Goal: Communication & Community: Participate in discussion

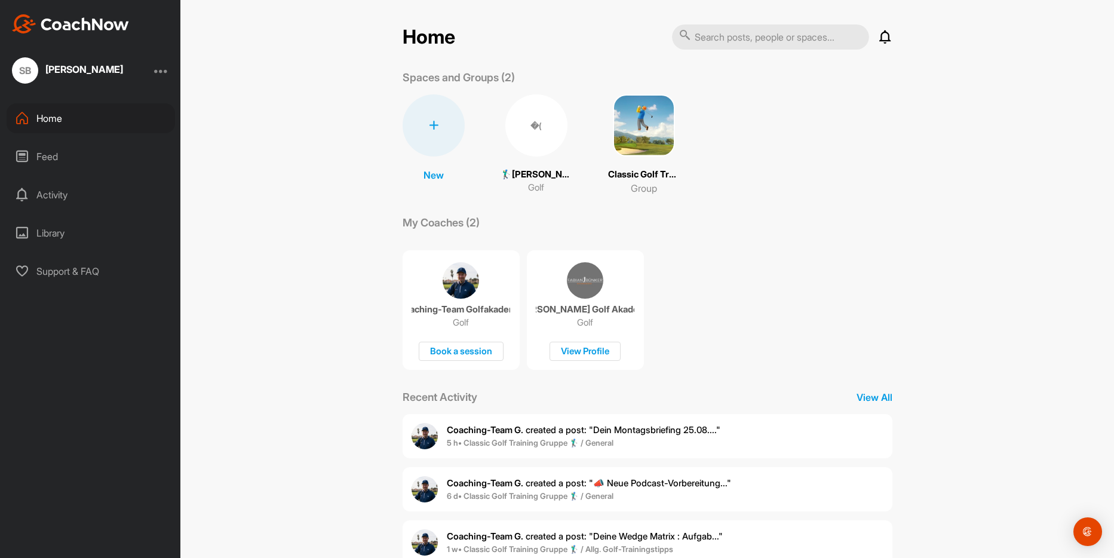
click at [529, 146] on div "�(" at bounding box center [537, 125] width 62 height 62
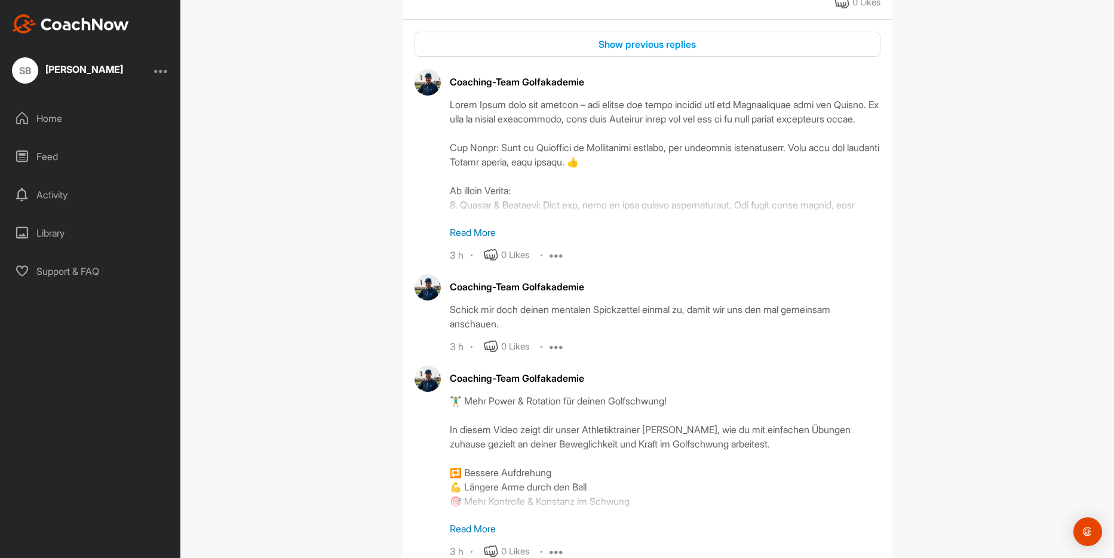
scroll to position [1912, 0]
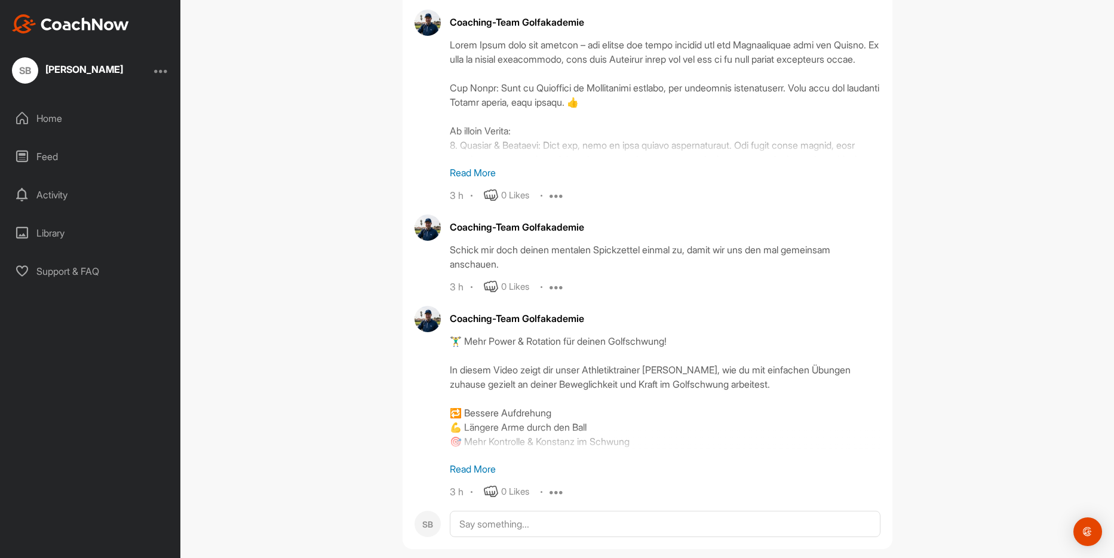
click at [550, 287] on icon at bounding box center [557, 287] width 14 height 14
click at [552, 327] on p "Report" at bounding box center [560, 327] width 27 height 13
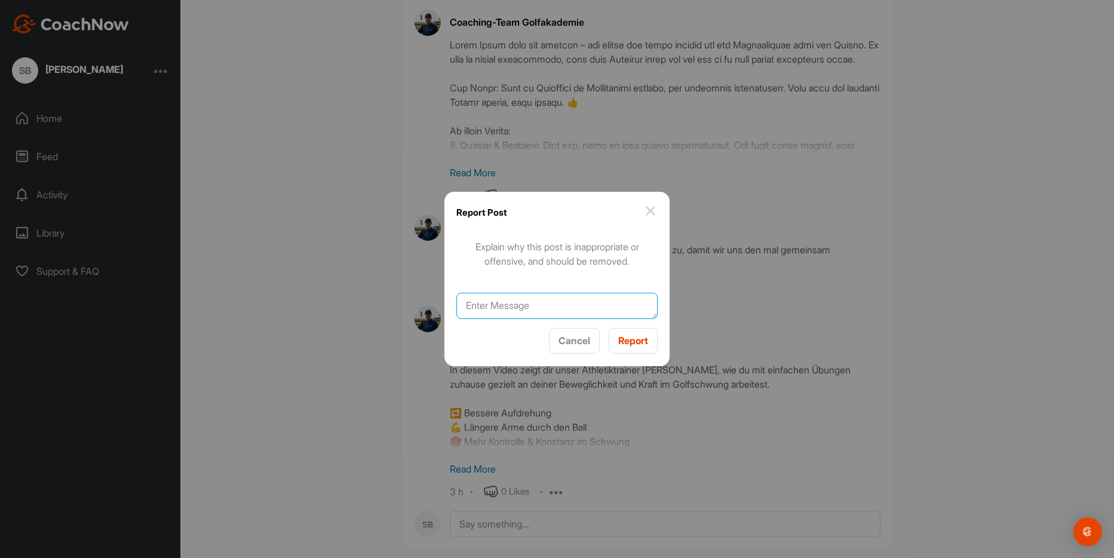
click at [528, 310] on textarea at bounding box center [558, 306] width 202 height 26
click at [651, 212] on img at bounding box center [651, 211] width 14 height 14
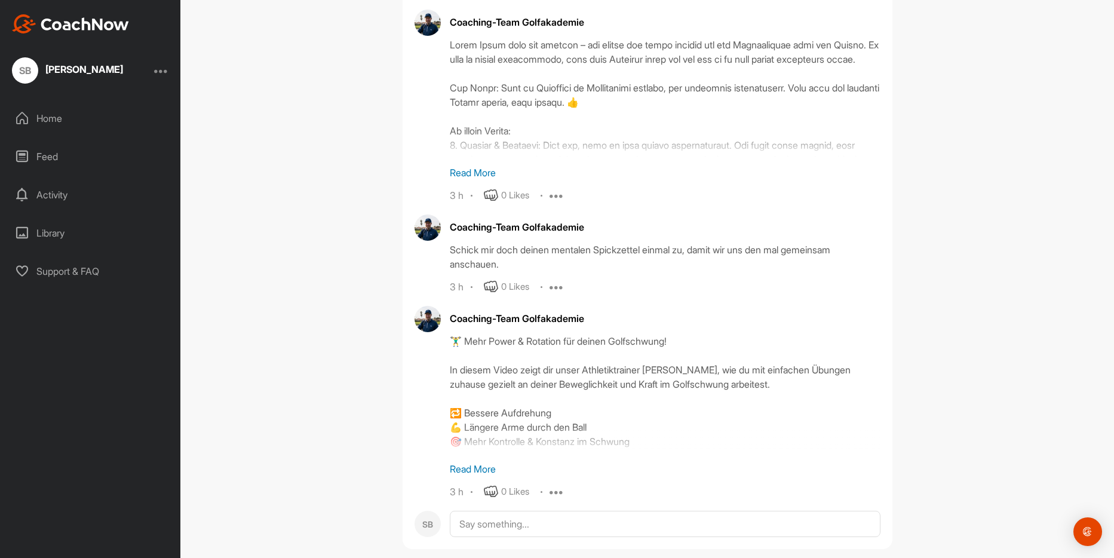
drag, startPoint x: 482, startPoint y: 253, endPoint x: 460, endPoint y: 245, distance: 23.1
click at [460, 245] on div "Schick mir doch deinen mentalen Spickzettel einmal zu, damit wir uns den mal ge…" at bounding box center [665, 257] width 431 height 29
drag, startPoint x: 459, startPoint y: 251, endPoint x: 452, endPoint y: 255, distance: 8.3
click at [452, 255] on div "Schick mir doch deinen mentalen Spickzettel einmal zu, damit wir uns den mal ge…" at bounding box center [665, 257] width 431 height 29
click at [468, 262] on div "Schick mir doch deinen mentalen Spickzettel einmal zu, damit wir uns den mal ge…" at bounding box center [665, 257] width 431 height 29
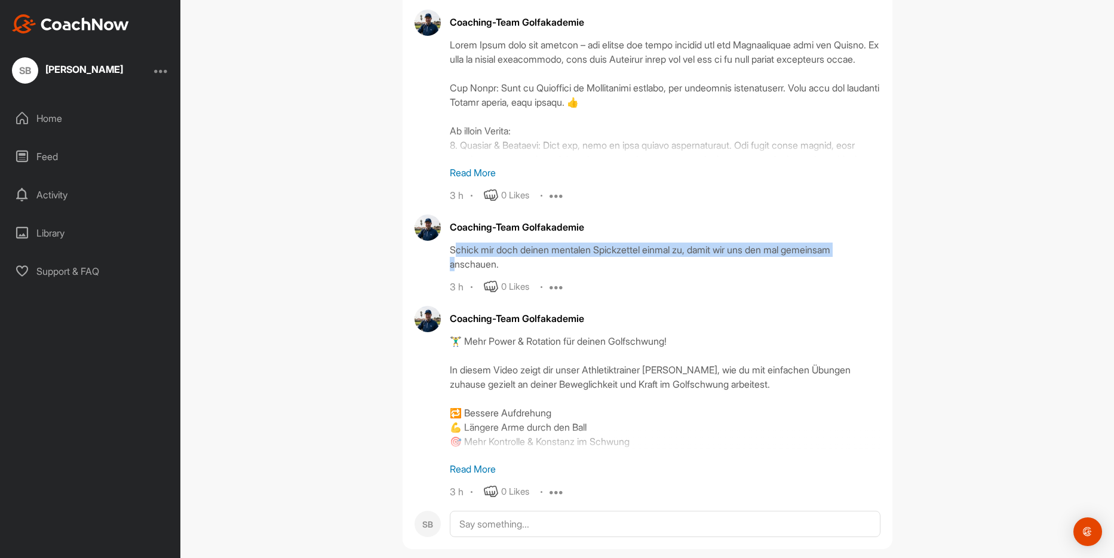
drag, startPoint x: 468, startPoint y: 262, endPoint x: 451, endPoint y: 256, distance: 18.3
click at [451, 256] on div "Schick mir doch deinen mentalen Spickzettel einmal zu, damit wir uns den mal ge…" at bounding box center [665, 257] width 431 height 29
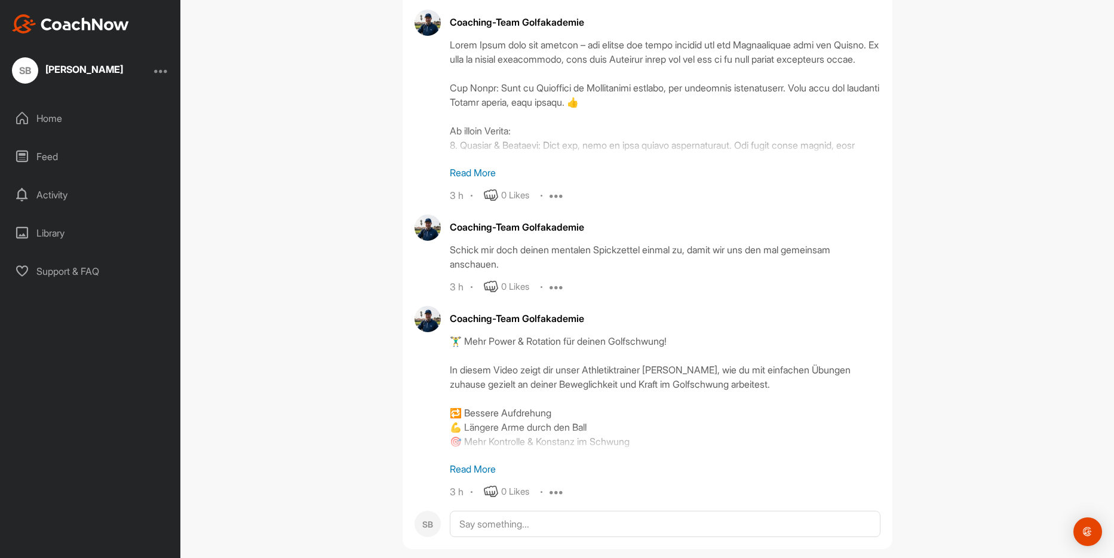
drag, startPoint x: 451, startPoint y: 256, endPoint x: 464, endPoint y: 258, distance: 13.2
click at [464, 258] on div "Schick mir doch deinen mentalen Spickzettel einmal zu, damit wir uns den mal ge…" at bounding box center [665, 257] width 431 height 29
click at [485, 516] on textarea at bounding box center [665, 524] width 431 height 26
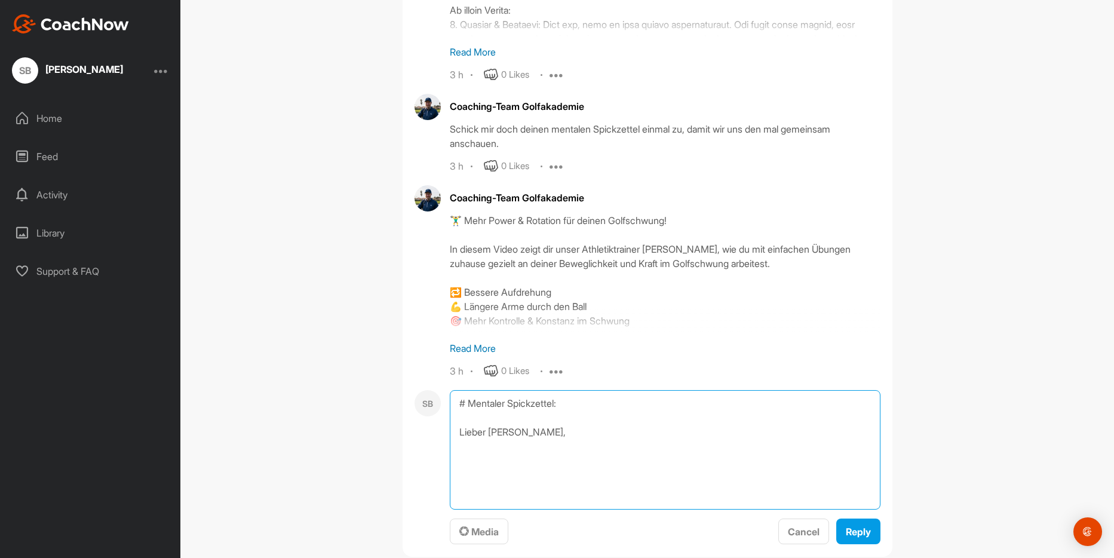
scroll to position [2092, 0]
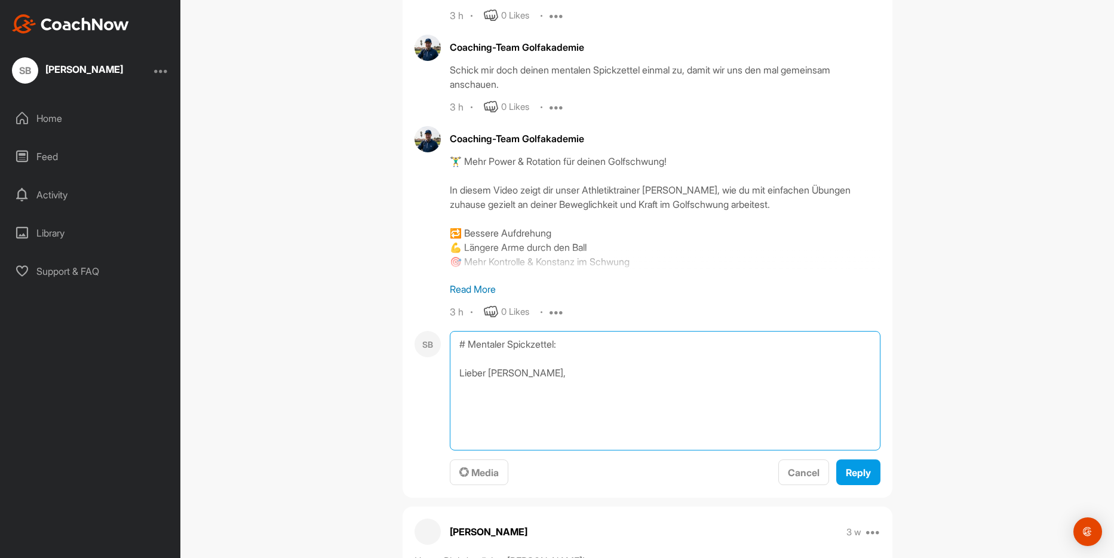
click at [525, 378] on textarea "# Mentaler Spickzettel: Lieber [PERSON_NAME]," at bounding box center [665, 391] width 431 height 120
click at [515, 414] on textarea "# Mentaler Spickzettel: Lieber [PERSON_NAME]," at bounding box center [665, 391] width 431 height 120
click at [526, 404] on textarea "# Mentaler Spickzettel: Lieber [PERSON_NAME], das ist mittlerweile ein ganzes N…" at bounding box center [665, 391] width 431 height 120
click at [522, 405] on textarea "# Mentaler Spickzettel: Lieber [PERSON_NAME], das ist mittlerweile ein ganzes N…" at bounding box center [665, 391] width 431 height 120
click at [581, 401] on textarea "# Mentaler Spickzettel: Lieber [PERSON_NAME], das ist mittlerweile ein ganzes N…" at bounding box center [665, 391] width 431 height 120
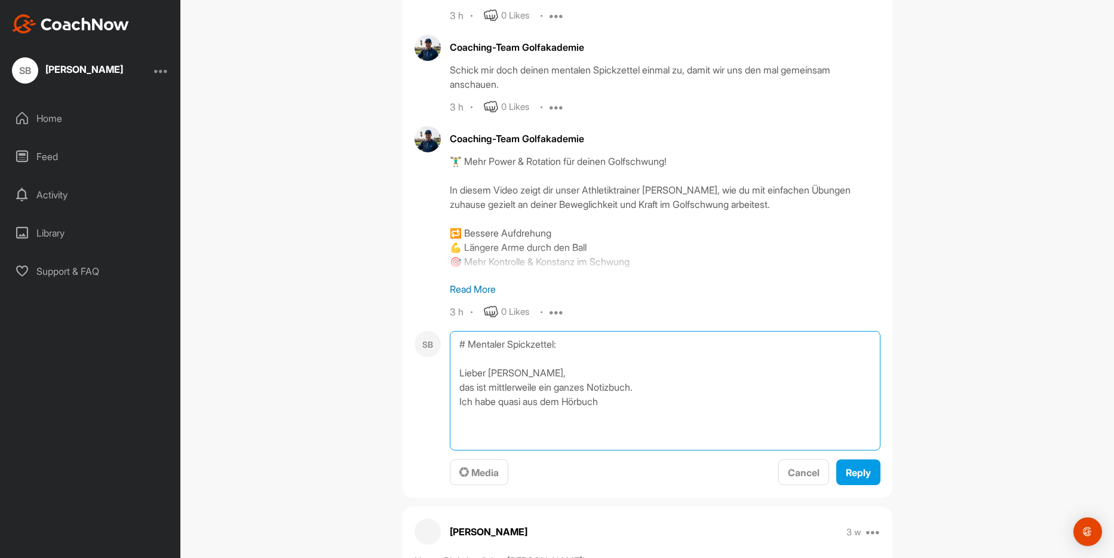
click at [610, 408] on textarea "# Mentaler Spickzettel: Lieber [PERSON_NAME], das ist mittlerweile ein ganzes N…" at bounding box center [665, 391] width 431 height 120
click at [604, 402] on textarea "# Mentaler Spickzettel: Lieber [PERSON_NAME], das ist mittlerweile ein ganzes N…" at bounding box center [665, 391] width 431 height 120
drag, startPoint x: 515, startPoint y: 424, endPoint x: 714, endPoint y: 396, distance: 200.3
click at [714, 396] on textarea "# Mentaler Spickzettel: Lieber [PERSON_NAME], das ist mittlerweile ein ganzes N…" at bounding box center [665, 391] width 431 height 120
click at [712, 439] on textarea "# Mentaler Spickzettel: Lieber [PERSON_NAME], das ist mittlerweile ein ganzes N…" at bounding box center [665, 391] width 431 height 120
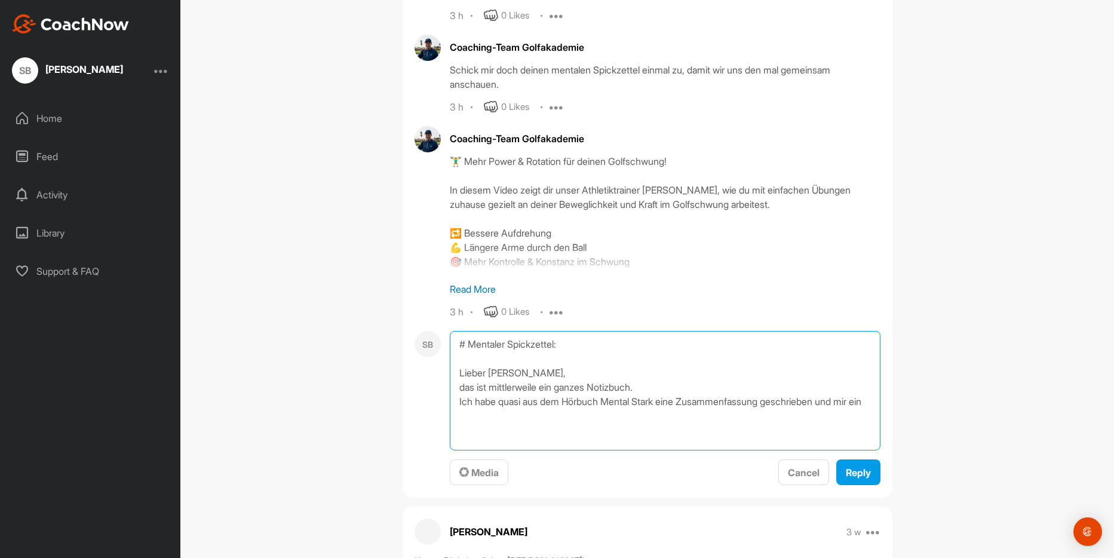
drag, startPoint x: 537, startPoint y: 430, endPoint x: 517, endPoint y: 426, distance: 20.2
click at [536, 430] on textarea "# Mentaler Spickzettel: Lieber [PERSON_NAME], das ist mittlerweile ein ganzes N…" at bounding box center [665, 391] width 431 height 120
click at [499, 414] on textarea "# Mentaler Spickzettel: Lieber [PERSON_NAME], das ist mittlerweile ein ganzes N…" at bounding box center [665, 391] width 431 height 120
click at [461, 424] on textarea "# Mentaler Spickzettel: Lieber [PERSON_NAME], das ist mittlerweile ein ganzes N…" at bounding box center [665, 391] width 431 height 120
drag, startPoint x: 472, startPoint y: 415, endPoint x: 462, endPoint y: 415, distance: 10.2
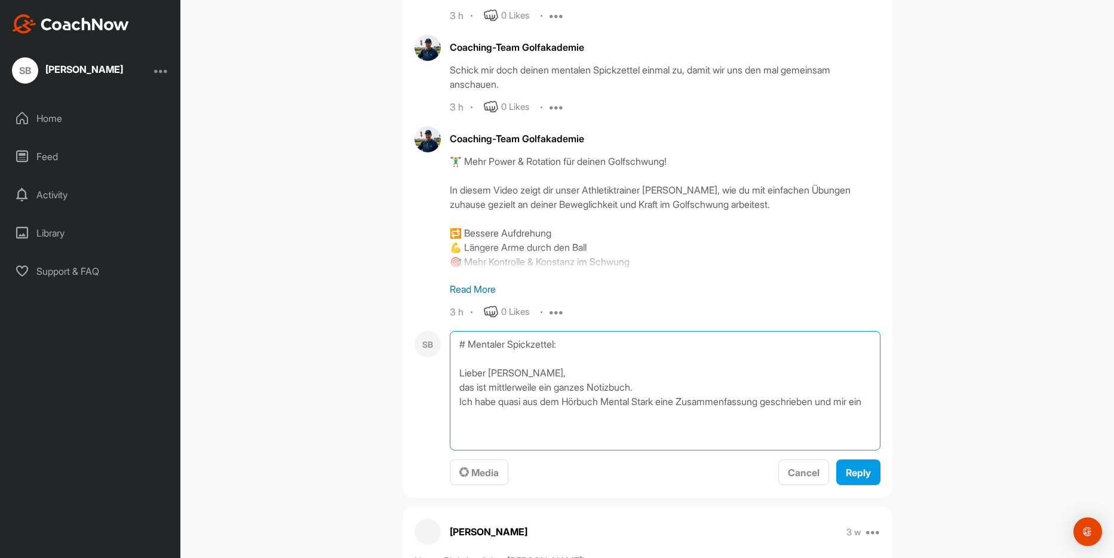
click at [462, 415] on textarea "# Mentaler Spickzettel: Lieber [PERSON_NAME], das ist mittlerweile ein ganzes N…" at bounding box center [665, 391] width 431 height 120
click at [480, 417] on textarea "# Mentaler Spickzettel: Lieber [PERSON_NAME], das ist mittlerweile ein ganzes N…" at bounding box center [665, 391] width 431 height 120
click at [535, 417] on textarea "# Mentaler Spickzettel: Lieber [PERSON_NAME], das ist mittlerweile ein ganzes N…" at bounding box center [665, 391] width 431 height 120
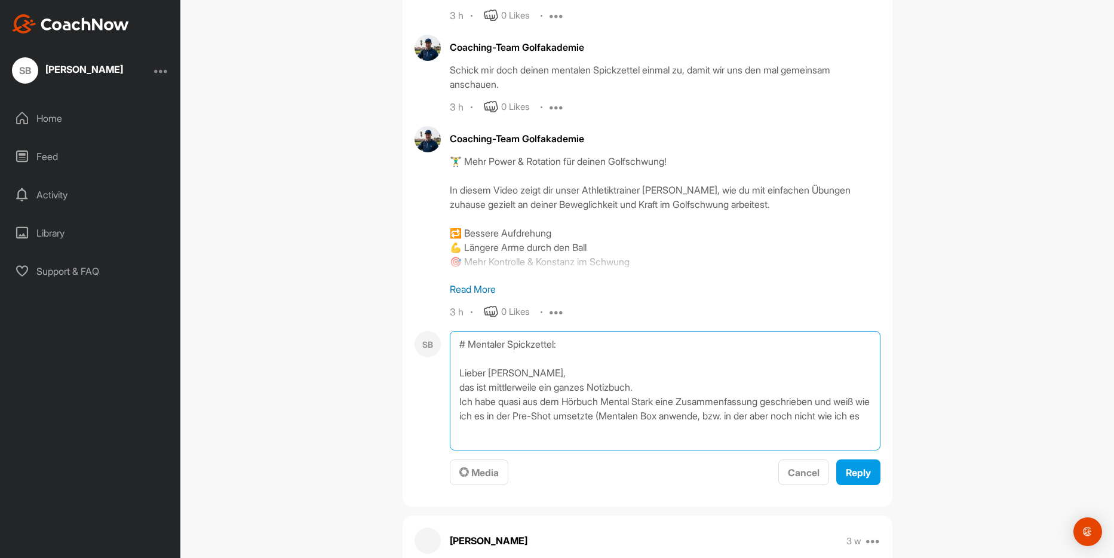
click at [706, 418] on textarea "# Mentaler Spickzettel: Lieber [PERSON_NAME], das ist mittlerweile ein ganzes N…" at bounding box center [665, 391] width 431 height 120
drag, startPoint x: 675, startPoint y: 431, endPoint x: 466, endPoint y: 439, distance: 209.9
click at [451, 428] on textarea "# Mentaler Spickzettel: Lieber [PERSON_NAME], das ist mittlerweile ein ganzes N…" at bounding box center [665, 391] width 431 height 120
click at [649, 389] on textarea "# Mentaler Spickzettel: Lieber [PERSON_NAME], das ist mittlerweile ein ganzes N…" at bounding box center [665, 391] width 431 height 120
drag, startPoint x: 522, startPoint y: 402, endPoint x: 496, endPoint y: 404, distance: 26.4
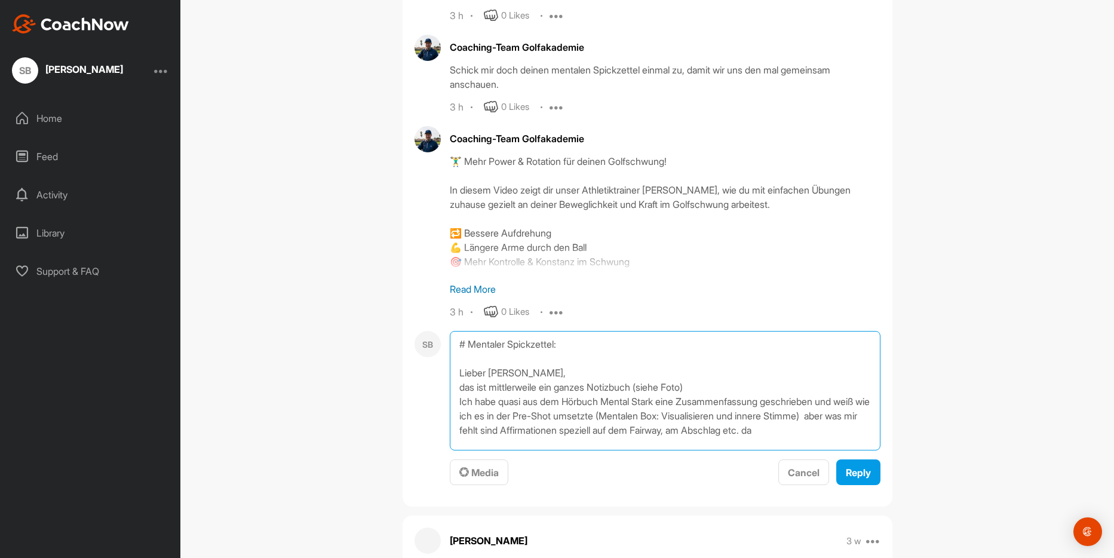
click at [496, 404] on textarea "# Mentaler Spickzettel: Lieber [PERSON_NAME], das ist mittlerweile ein ganzes N…" at bounding box center [665, 391] width 431 height 120
click at [806, 429] on textarea "# Mentaler Spickzettel: Lieber [PERSON_NAME], das ist mittlerweile ein ganzes N…" at bounding box center [665, 391] width 431 height 120
click at [589, 443] on textarea "# Mentaler Spickzettel: Lieber [PERSON_NAME], das ist mittlerweile ein ganzes N…" at bounding box center [665, 391] width 431 height 120
click at [649, 440] on textarea "# Mentaler Spickzettel: Lieber [PERSON_NAME], das ist mittlerweile ein ganzes N…" at bounding box center [665, 391] width 431 height 120
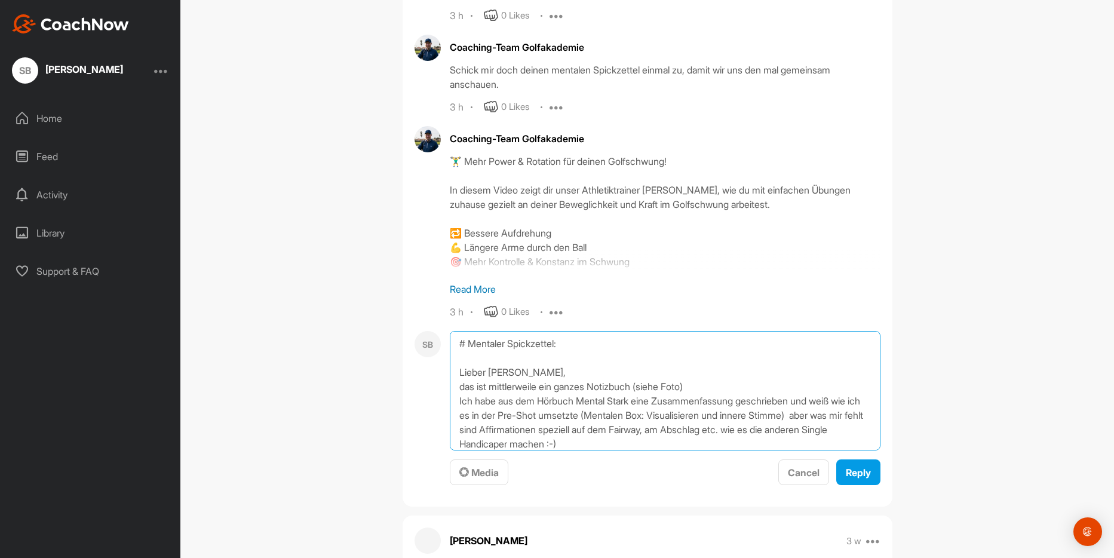
click at [510, 440] on textarea "# Mentaler Spickzettel: Lieber [PERSON_NAME], das ist mittlerweile ein ganzes N…" at bounding box center [665, 391] width 431 height 120
click at [711, 442] on textarea "# Mentaler Spickzettel: Lieber [PERSON_NAME], das ist mittlerweile ein ganzes N…" at bounding box center [665, 391] width 431 height 120
drag, startPoint x: 693, startPoint y: 439, endPoint x: 569, endPoint y: 437, distance: 123.7
click at [569, 437] on textarea "# Mentaler Spickzettel: Lieber [PERSON_NAME], das ist mittlerweile ein ganzes N…" at bounding box center [665, 391] width 431 height 120
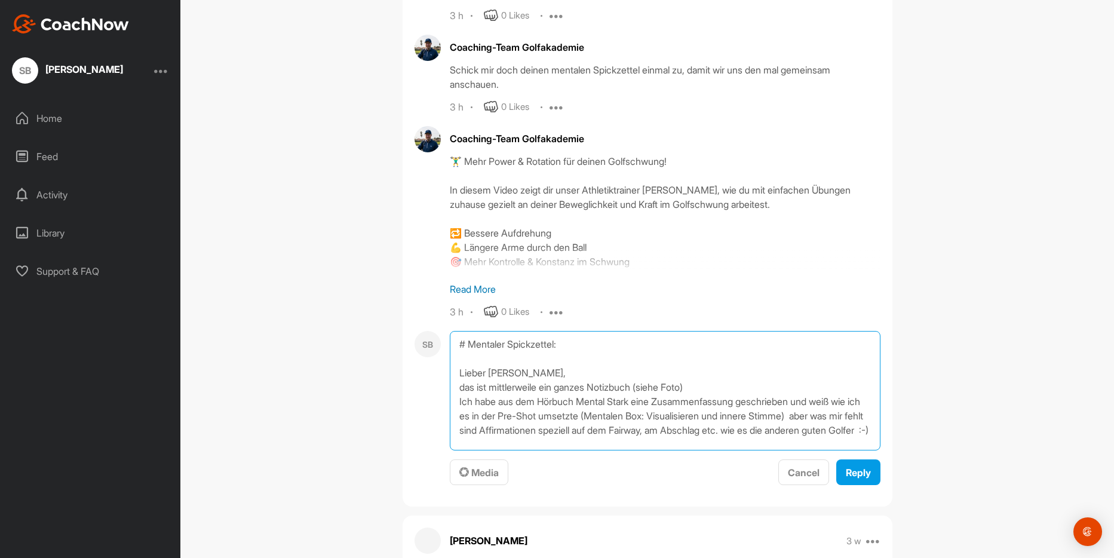
click at [836, 408] on textarea "# Mentaler Spickzettel: Lieber [PERSON_NAME], das ist mittlerweile ein ganzes N…" at bounding box center [665, 391] width 431 height 120
click at [590, 421] on textarea "# Mentaler Spickzettel: Lieber [PERSON_NAME], das ist mittlerweile ein ganzes N…" at bounding box center [665, 391] width 431 height 120
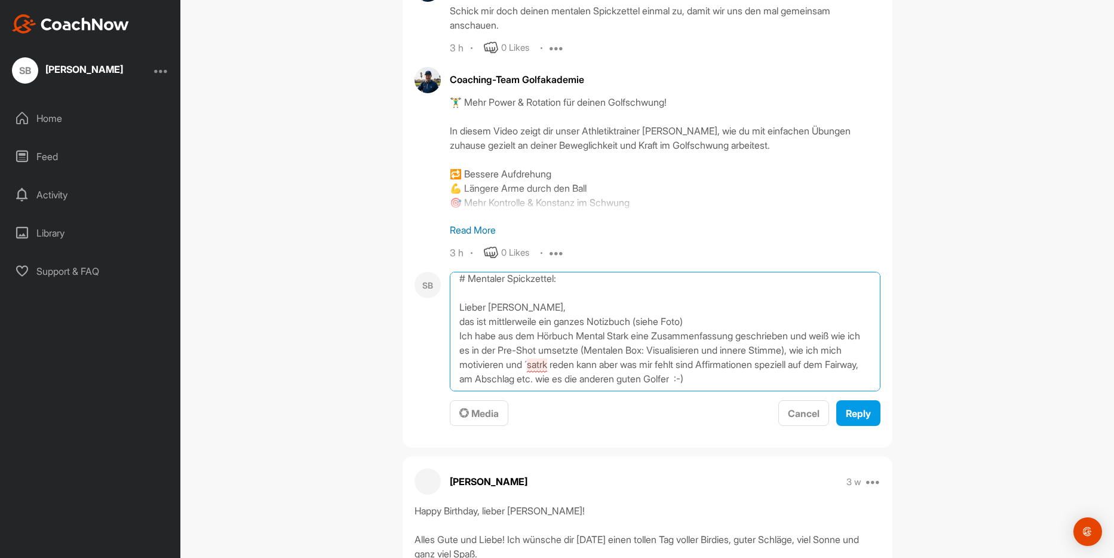
scroll to position [2152, 0]
click at [636, 335] on textarea "# Mentaler Spickzettel: Lieber [PERSON_NAME], das ist mittlerweile ein ganzes N…" at bounding box center [665, 331] width 431 height 120
drag, startPoint x: 599, startPoint y: 347, endPoint x: 756, endPoint y: 340, distance: 157.3
click at [756, 340] on textarea "# Mentaler Spickzettel: Lieber [PERSON_NAME], das ist mittlerweile ein ganzes N…" at bounding box center [665, 331] width 431 height 120
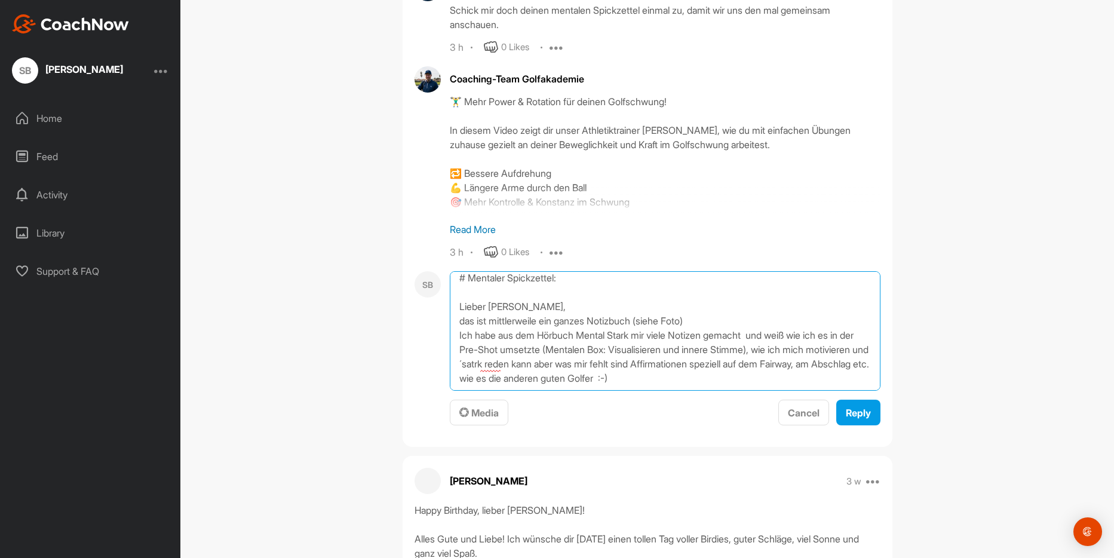
scroll to position [5, 0]
click at [785, 350] on textarea "# Mentaler Spickzettel: Lieber [PERSON_NAME], das ist mittlerweile ein ganzes N…" at bounding box center [665, 331] width 431 height 120
click at [637, 350] on textarea "# Mentaler Spickzettel: Lieber [PERSON_NAME], das ist mittlerweile ein ganzes N…" at bounding box center [665, 331] width 431 height 120
drag, startPoint x: 786, startPoint y: 381, endPoint x: 783, endPoint y: 345, distance: 35.9
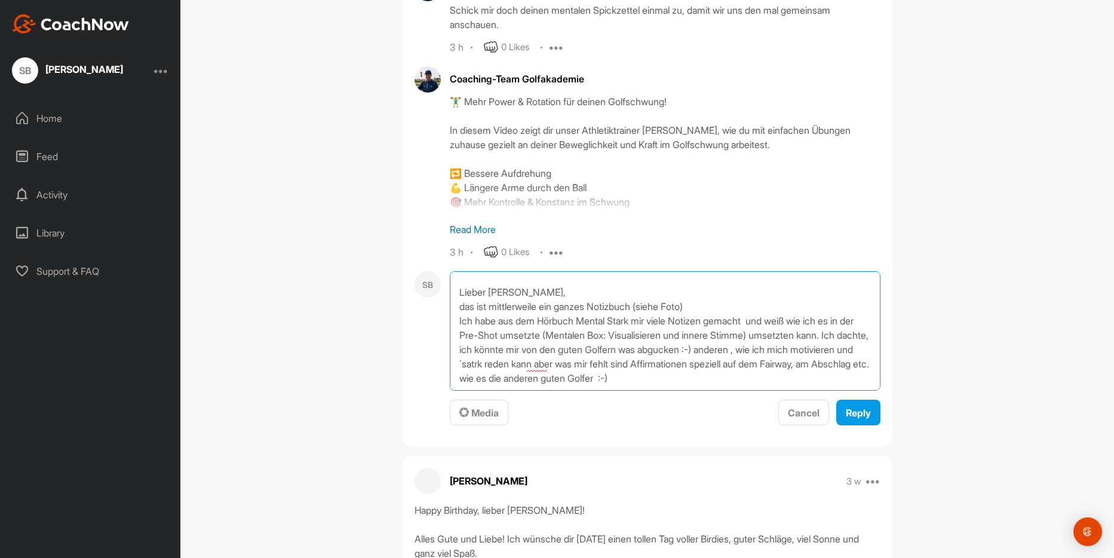
click at [783, 345] on textarea "# Mentaler Spickzettel: Lieber [PERSON_NAME], das ist mittlerweile ein ganzes N…" at bounding box center [665, 331] width 431 height 120
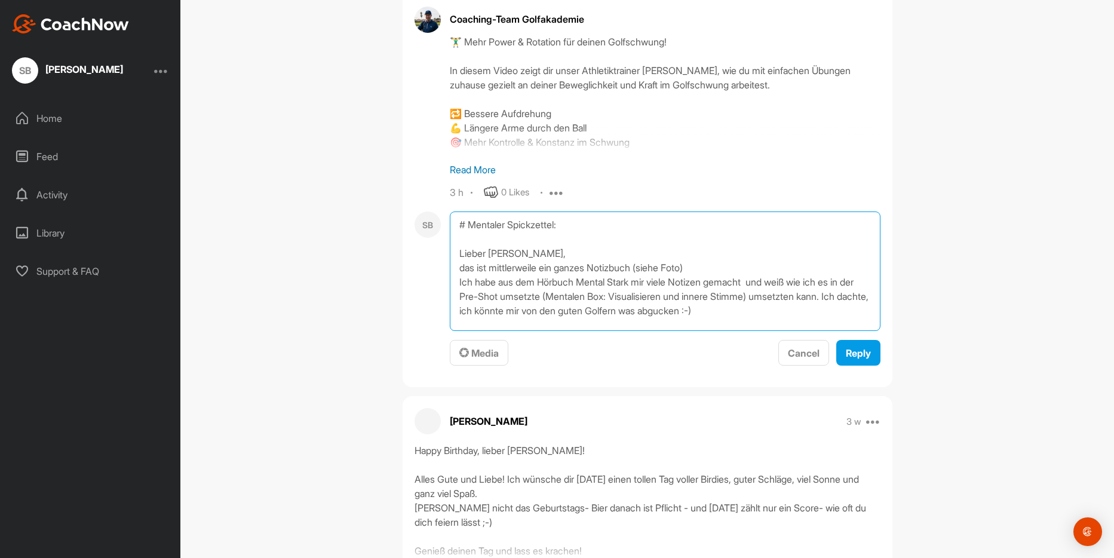
scroll to position [1, 0]
click at [789, 316] on textarea "# Mentaler Spickzettel: Lieber [PERSON_NAME], das ist mittlerweile ein ganzes N…" at bounding box center [665, 272] width 431 height 120
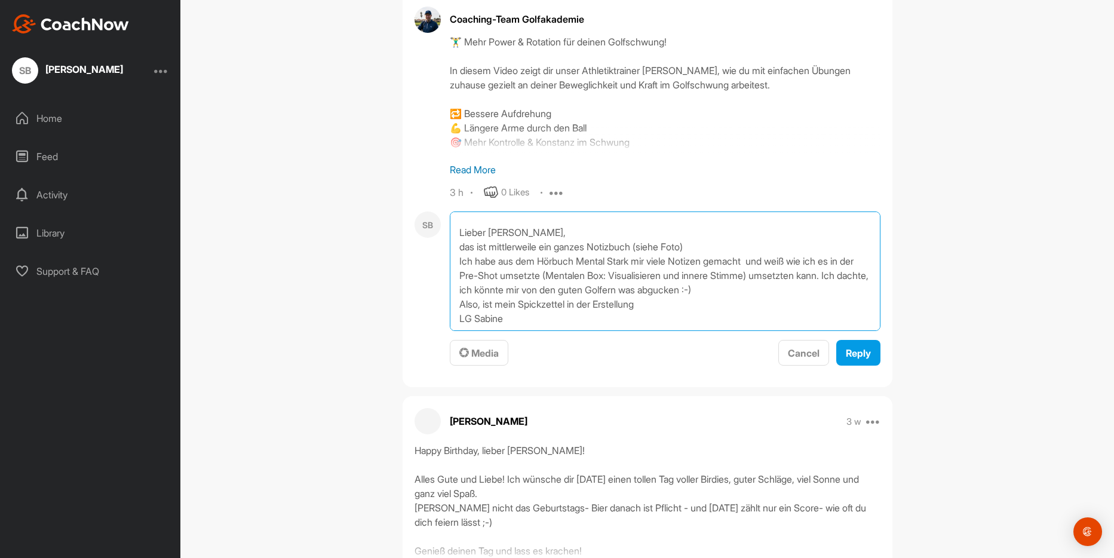
click at [520, 301] on textarea "# Mentaler Spickzettel: Lieber [PERSON_NAME], das ist mittlerweile ein ganzes N…" at bounding box center [665, 272] width 431 height 120
click at [607, 303] on textarea "# Mentaler Spickzettel: Lieber [PERSON_NAME], das ist mittlerweile ein ganzes N…" at bounding box center [665, 272] width 431 height 120
click at [607, 305] on textarea "# Mentaler Spickzettel: Lieber [PERSON_NAME], das ist mittlerweile ein ganzes N…" at bounding box center [665, 272] width 431 height 120
click at [602, 305] on textarea "# Mentaler Spickzettel: Lieber [PERSON_NAME], das ist mittlerweile ein ganzes N…" at bounding box center [665, 272] width 431 height 120
click at [715, 304] on textarea "# Mentaler Spickzettel: Lieber [PERSON_NAME], das ist mittlerweile ein ganzes N…" at bounding box center [665, 272] width 431 height 120
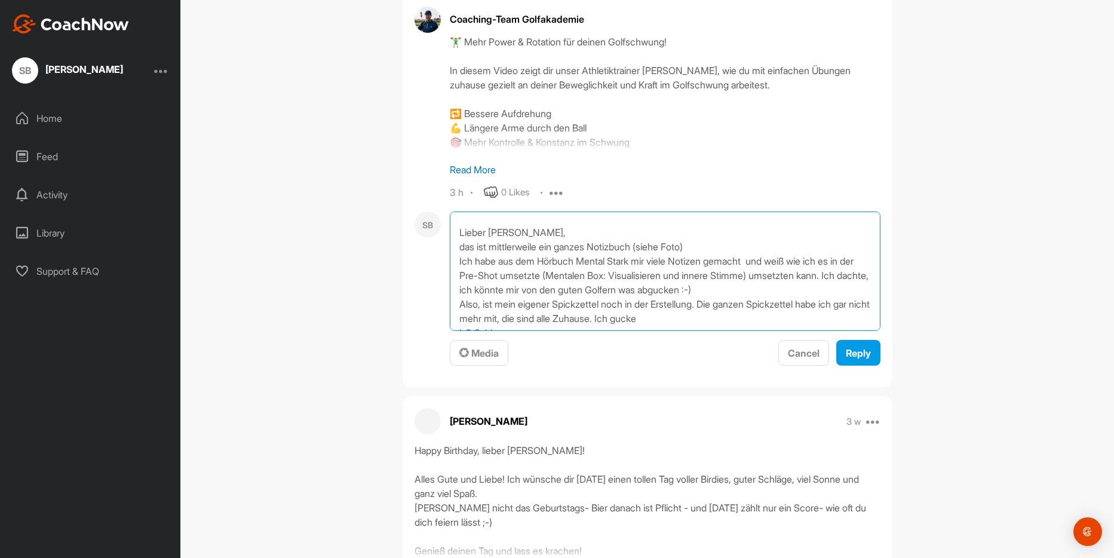
click at [710, 304] on textarea "# Mentaler Spickzettel: Lieber [PERSON_NAME], das ist mittlerweile ein ganzes N…" at bounding box center [665, 272] width 431 height 120
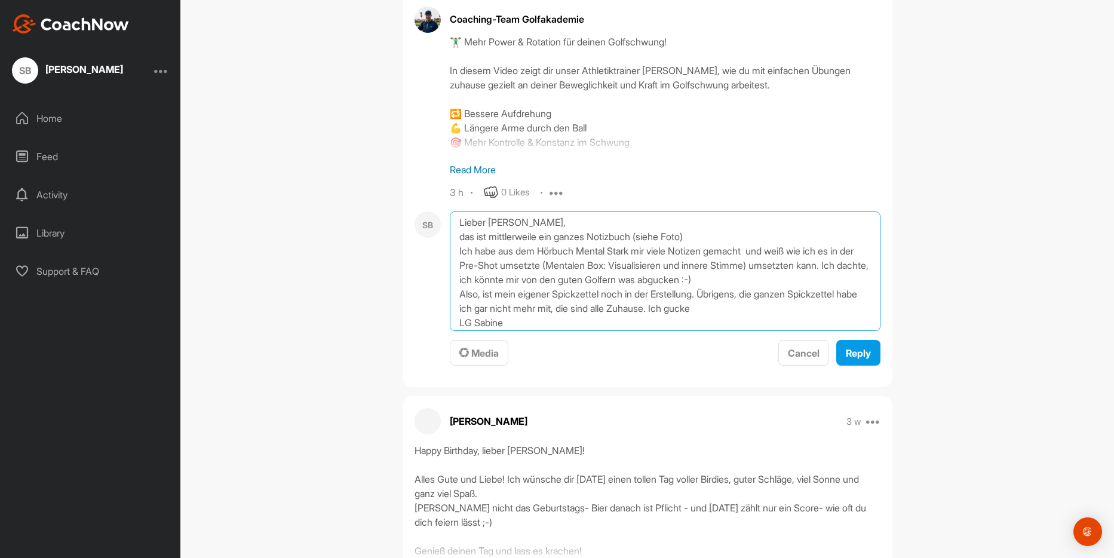
scroll to position [35, 0]
click at [595, 304] on textarea "# Mentaler Spickzettel: Lieber [PERSON_NAME], das ist mittlerweile ein ganzes N…" at bounding box center [665, 272] width 431 height 120
click at [730, 310] on textarea "# Mentaler Spickzettel: Lieber [PERSON_NAME], das ist mittlerweile ein ganzes N…" at bounding box center [665, 272] width 431 height 120
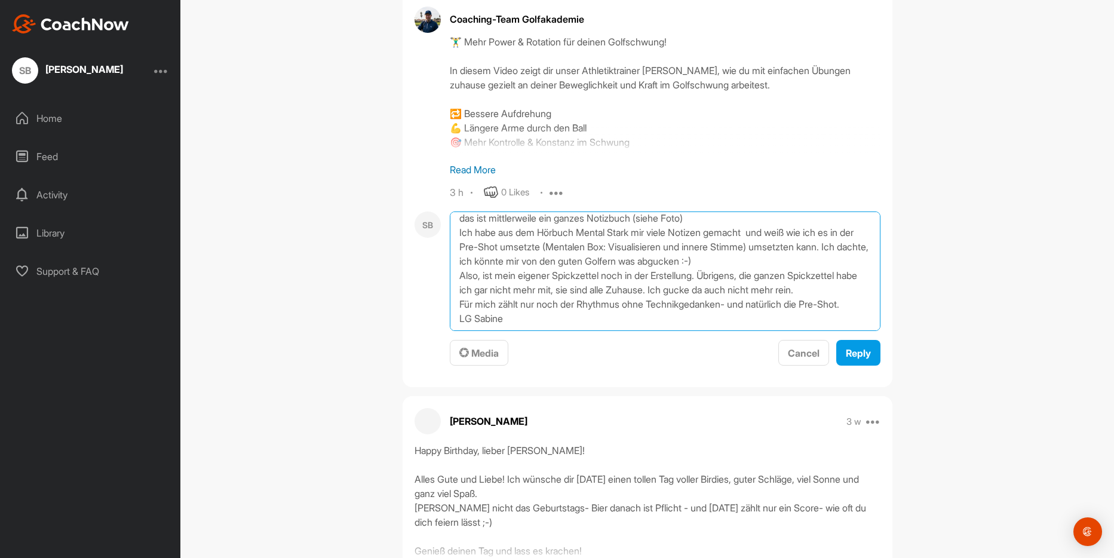
scroll to position [64, 0]
type textarea "# Mentaler Spickzettel: Lieber [PERSON_NAME], das ist mittlerweile ein ganzes N…"
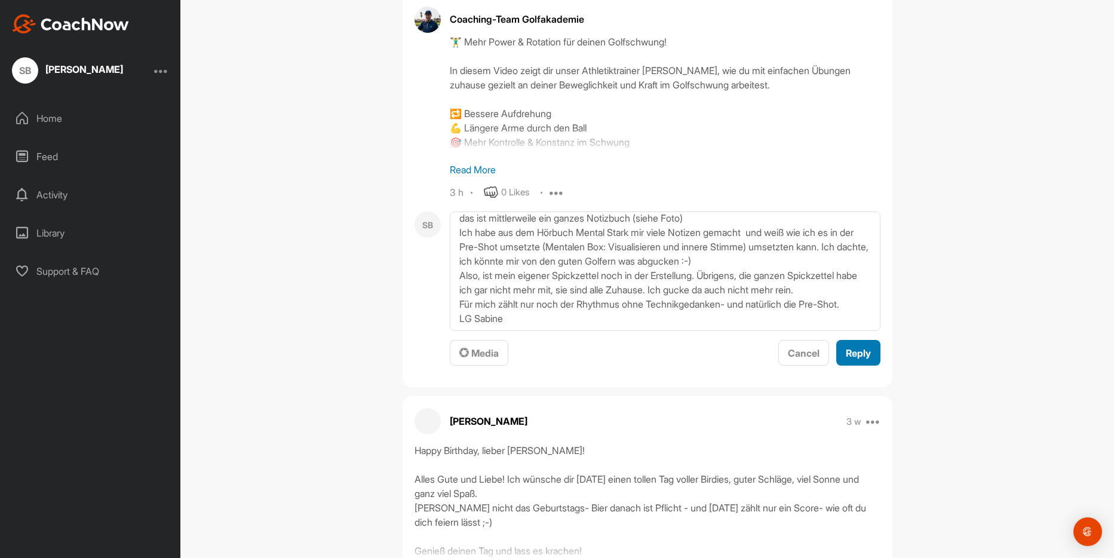
click at [856, 357] on span "Reply" at bounding box center [858, 353] width 25 height 12
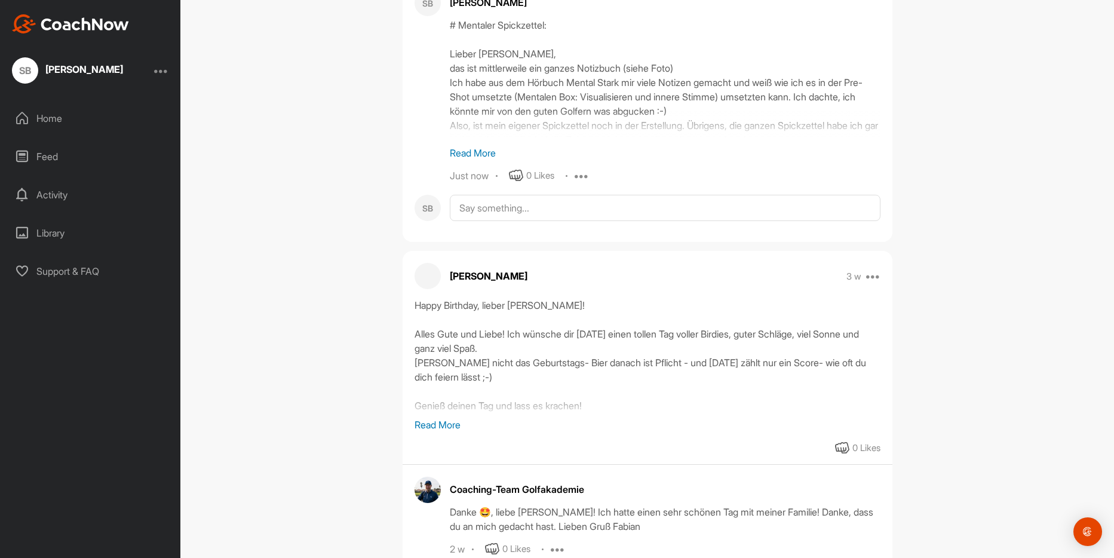
scroll to position [2570, 0]
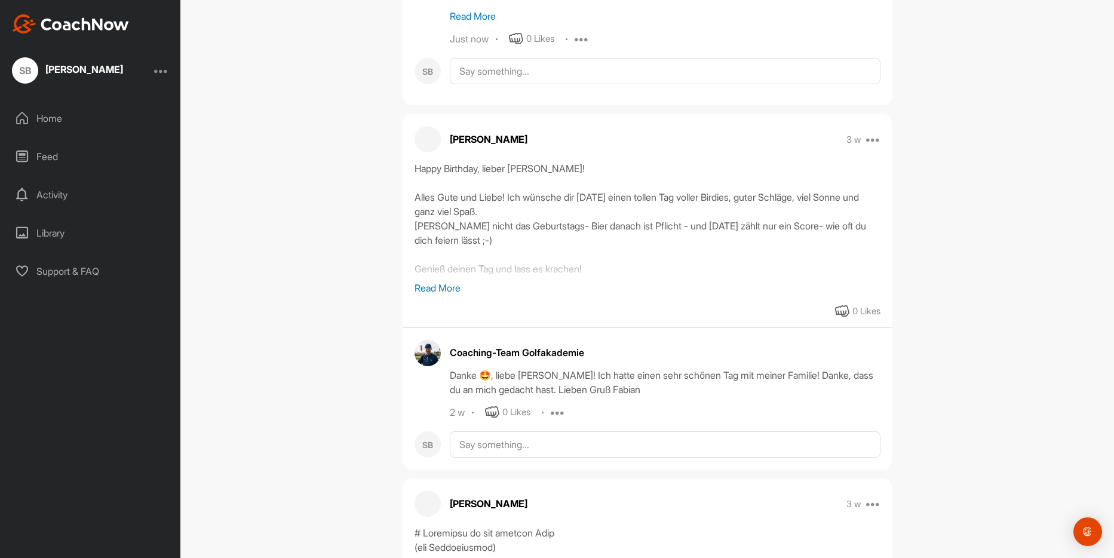
click at [54, 196] on div "Activity" at bounding box center [91, 195] width 169 height 30
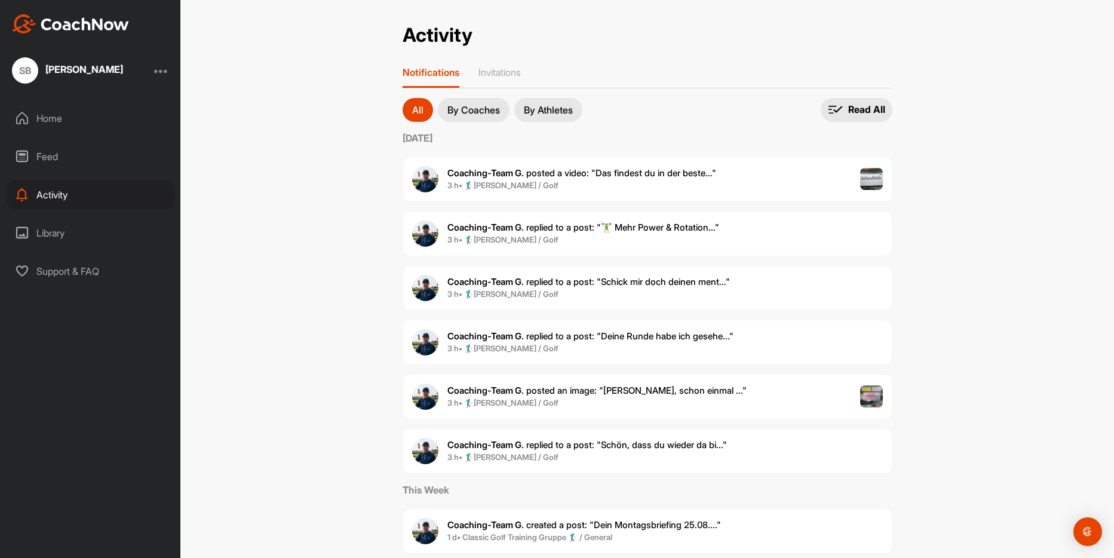
click at [521, 239] on b "3 h • 🏌‍♂[PERSON_NAME] / Golf" at bounding box center [503, 240] width 111 height 10
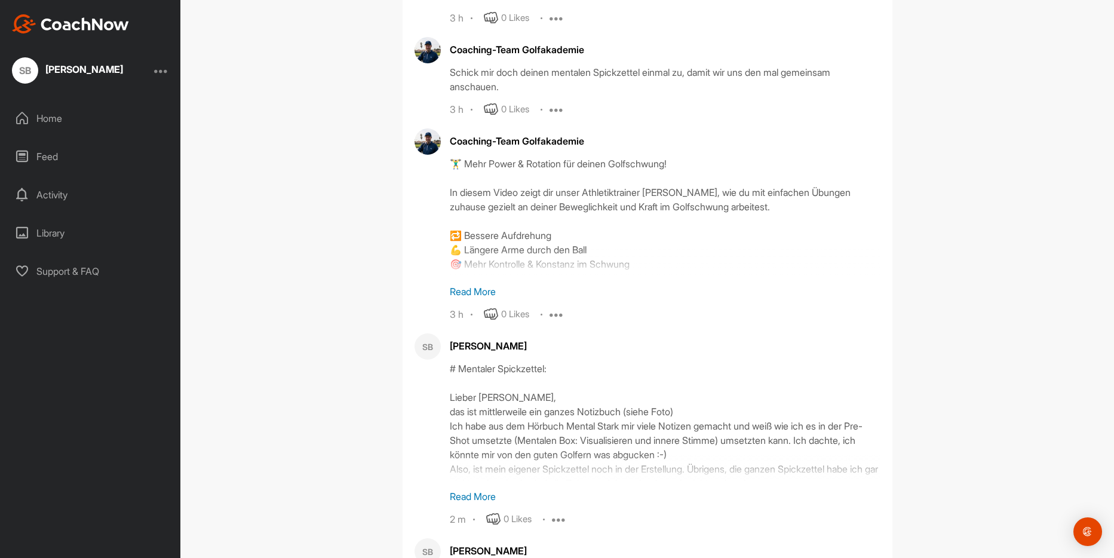
scroll to position [927, 0]
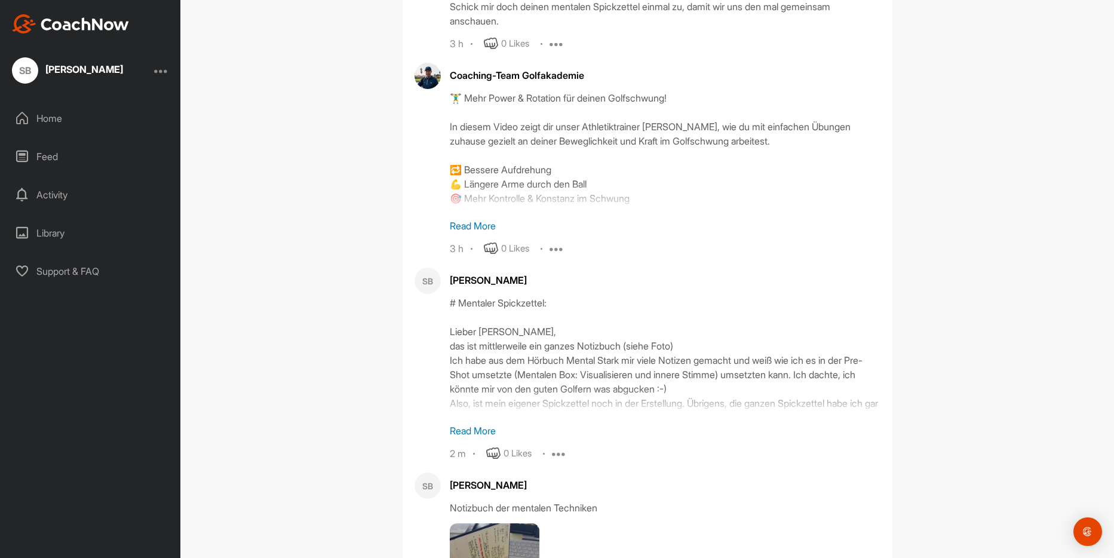
click at [571, 85] on div "Coaching-Team Golfakademie 🏋️‍♂️ Mehr Power & Rotation für deinen Golfschwung! …" at bounding box center [665, 159] width 431 height 193
click at [563, 98] on div "🏋️‍♂️ Mehr Power & Rotation für deinen Golfschwung! In diesem Video zeigt dir u…" at bounding box center [665, 151] width 431 height 120
drag, startPoint x: 562, startPoint y: 99, endPoint x: 474, endPoint y: 230, distance: 158.1
click at [474, 230] on p "Read More" at bounding box center [665, 226] width 431 height 14
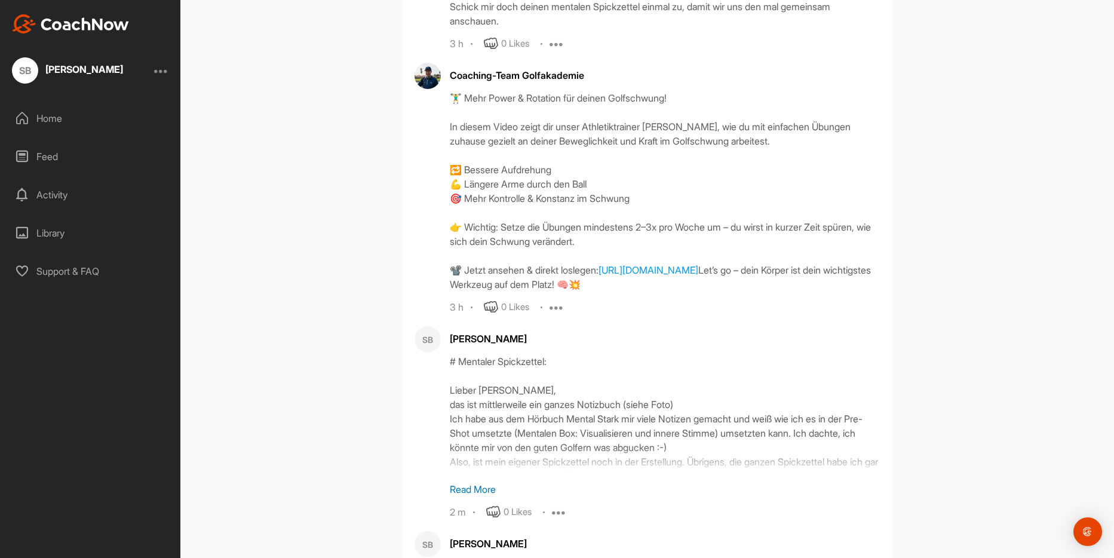
drag, startPoint x: 552, startPoint y: 225, endPoint x: 501, endPoint y: 238, distance: 51.9
click at [501, 238] on div "🏋️‍♂️ Mehr Power & Rotation für deinen Golfschwung! In diesem Video zeigt dir u…" at bounding box center [665, 191] width 431 height 201
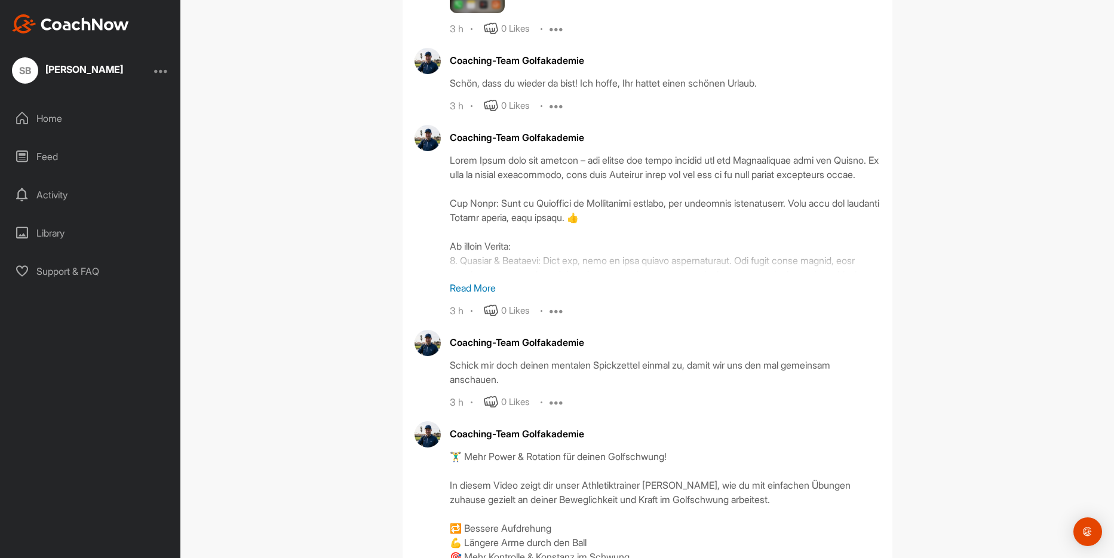
scroll to position [449, 0]
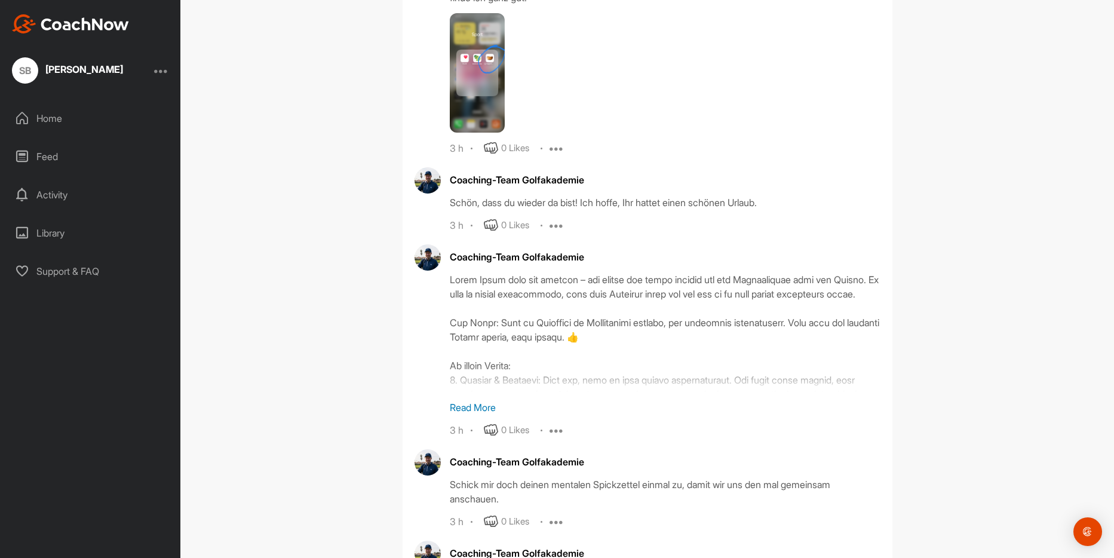
drag, startPoint x: 484, startPoint y: 82, endPoint x: 415, endPoint y: 134, distance: 86.2
click at [415, 134] on div "Coaching-Team Golfakademie [PERSON_NAME], schon einmal vorab. Hier der Hinweis …" at bounding box center [648, 51] width 466 height 207
click at [512, 149] on div "0 Likes" at bounding box center [515, 149] width 28 height 14
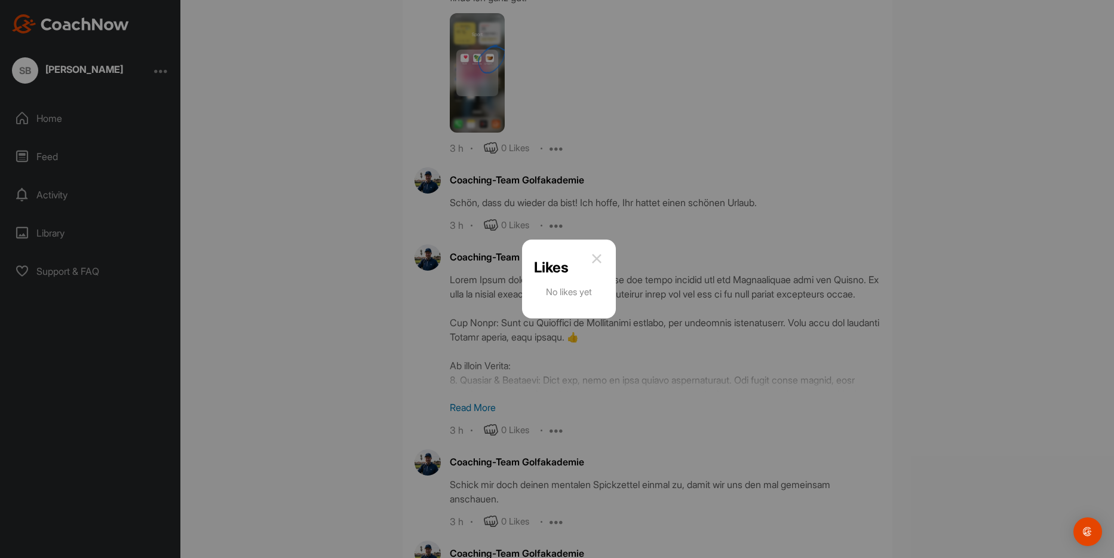
click at [604, 253] on img at bounding box center [597, 259] width 14 height 14
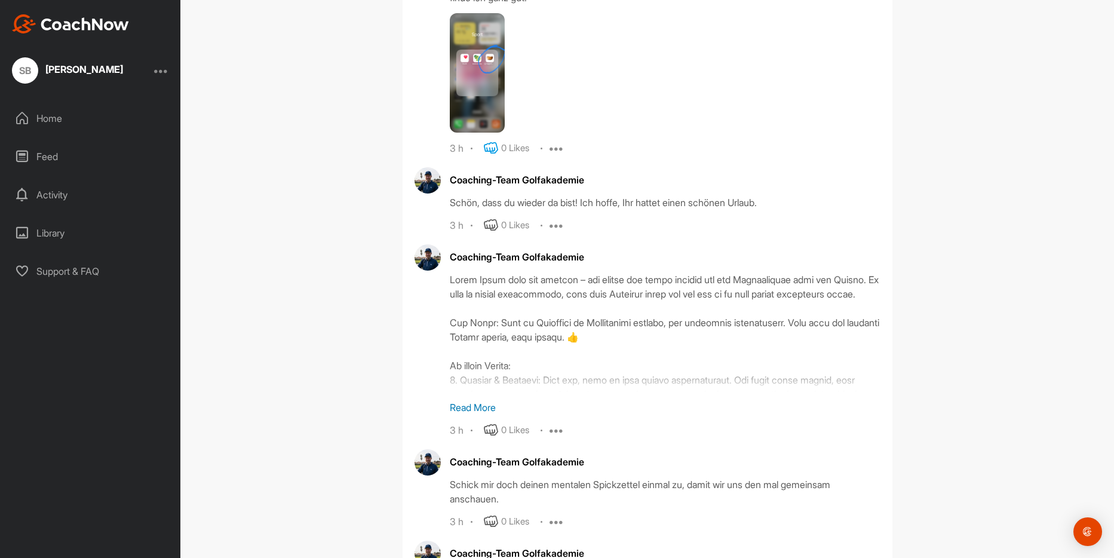
click at [486, 148] on icon at bounding box center [491, 148] width 14 height 14
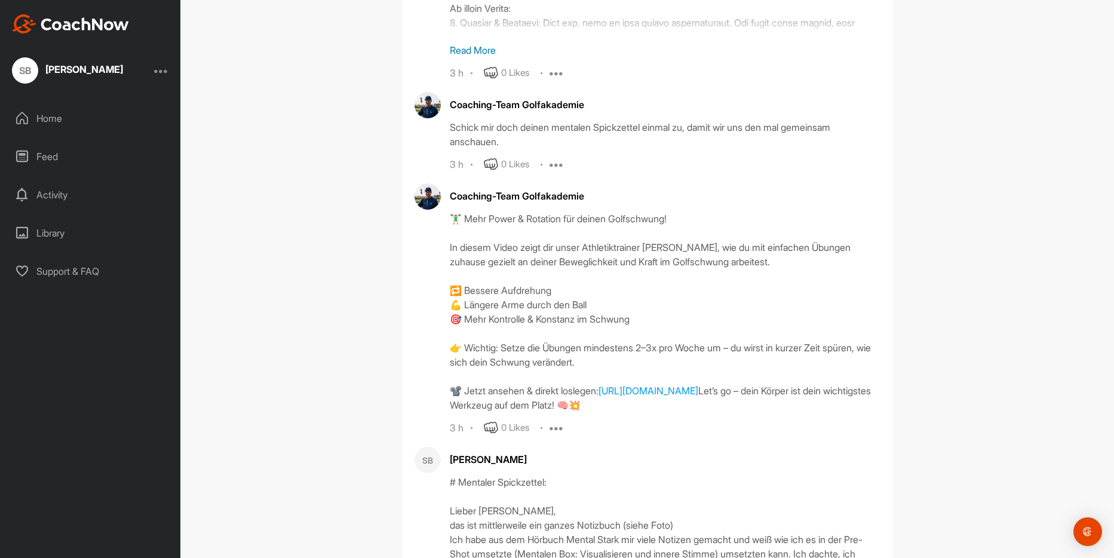
scroll to position [807, 0]
click at [493, 434] on icon at bounding box center [491, 427] width 14 height 14
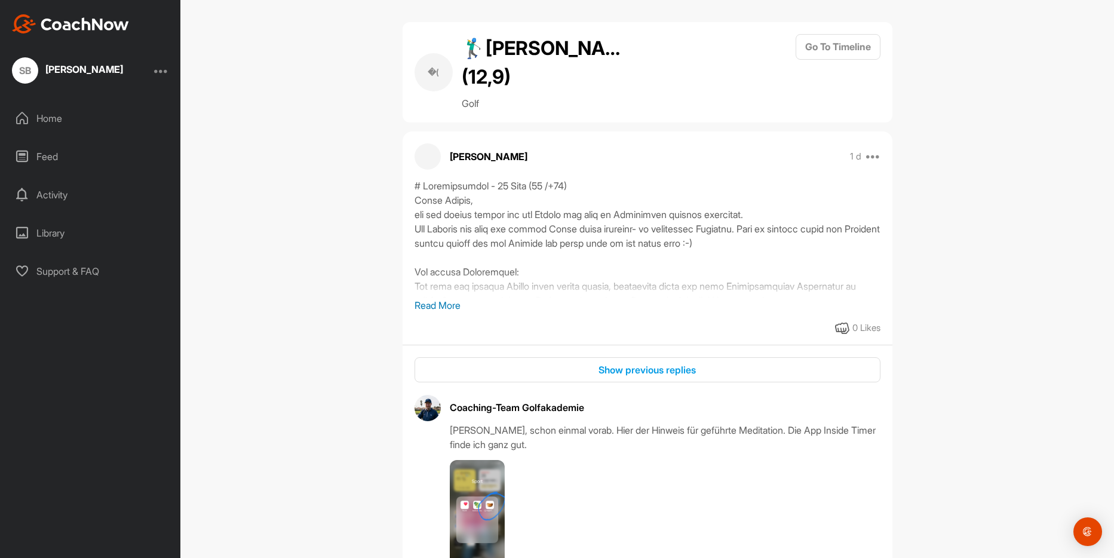
scroll to position [0, 0]
click at [434, 310] on p "Read More" at bounding box center [648, 307] width 466 height 14
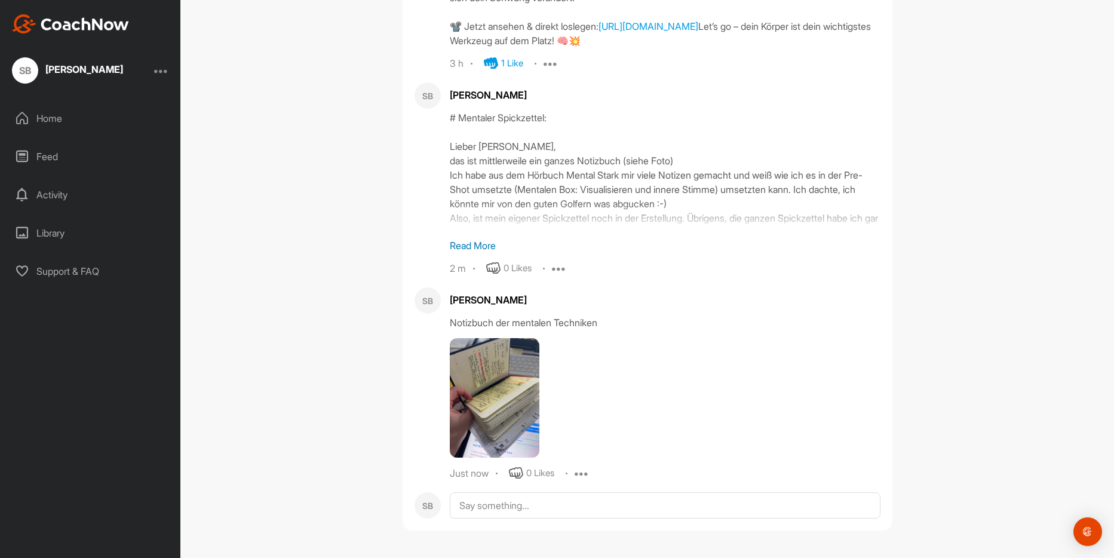
scroll to position [1567, 0]
